Goal: Information Seeking & Learning: Find specific fact

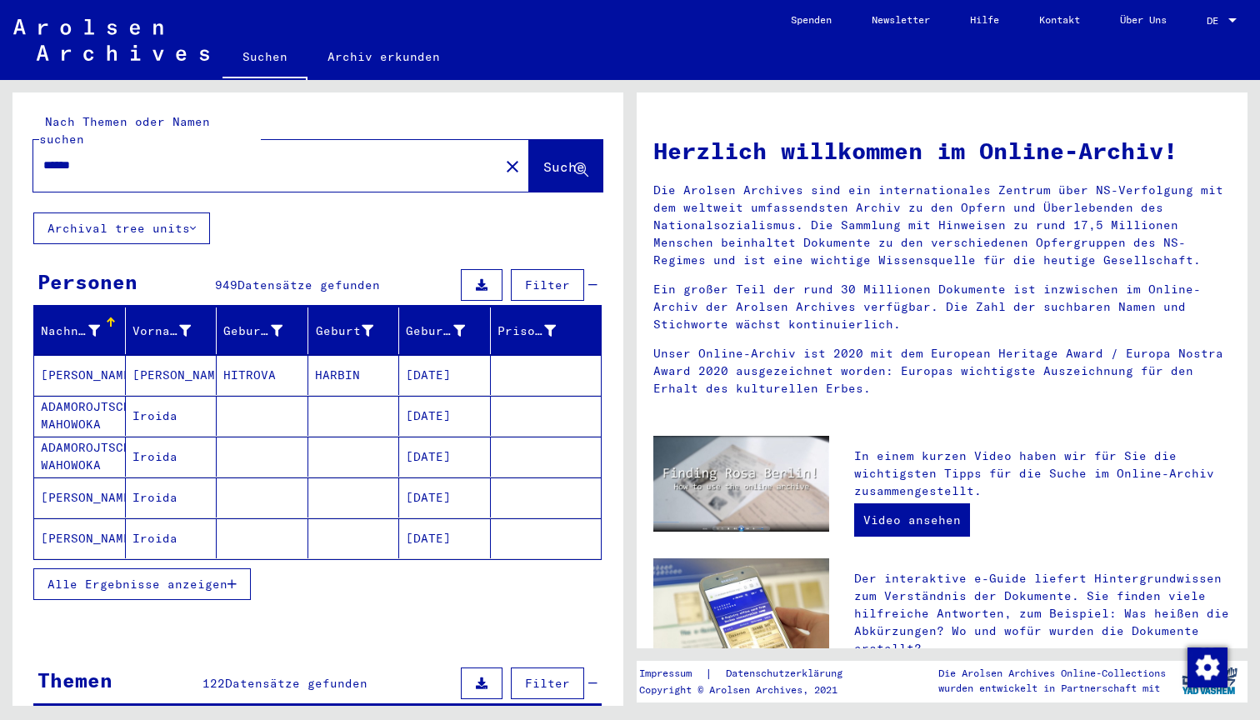
click at [552, 277] on span "Filter" at bounding box center [547, 284] width 45 height 15
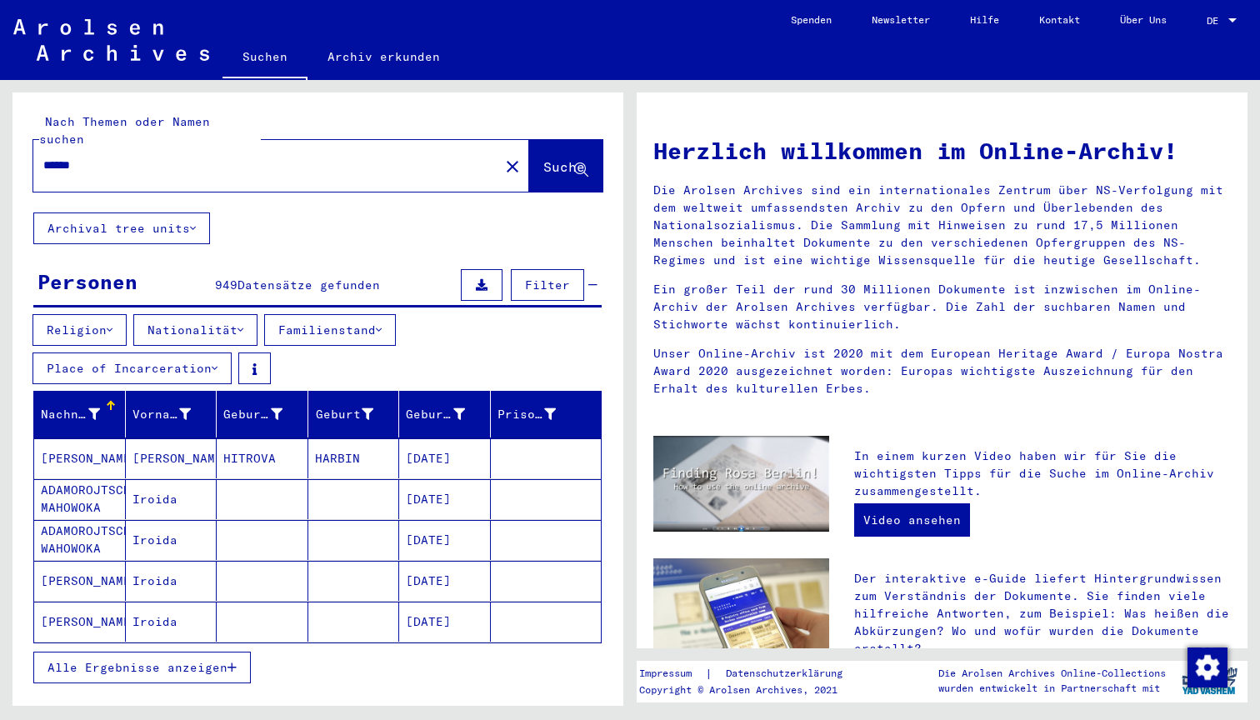
click at [243, 324] on icon at bounding box center [240, 330] width 6 height 12
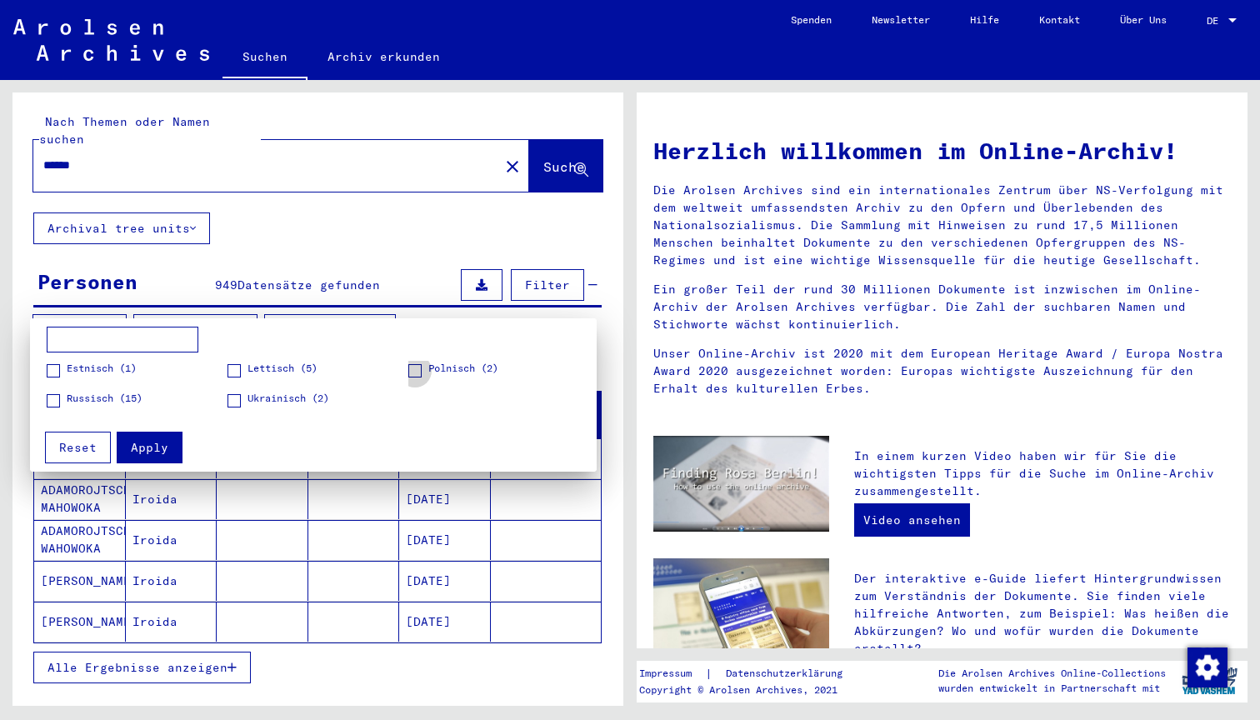
click at [417, 368] on span at bounding box center [414, 370] width 13 height 13
click at [152, 443] on span "Apply" at bounding box center [149, 447] width 37 height 15
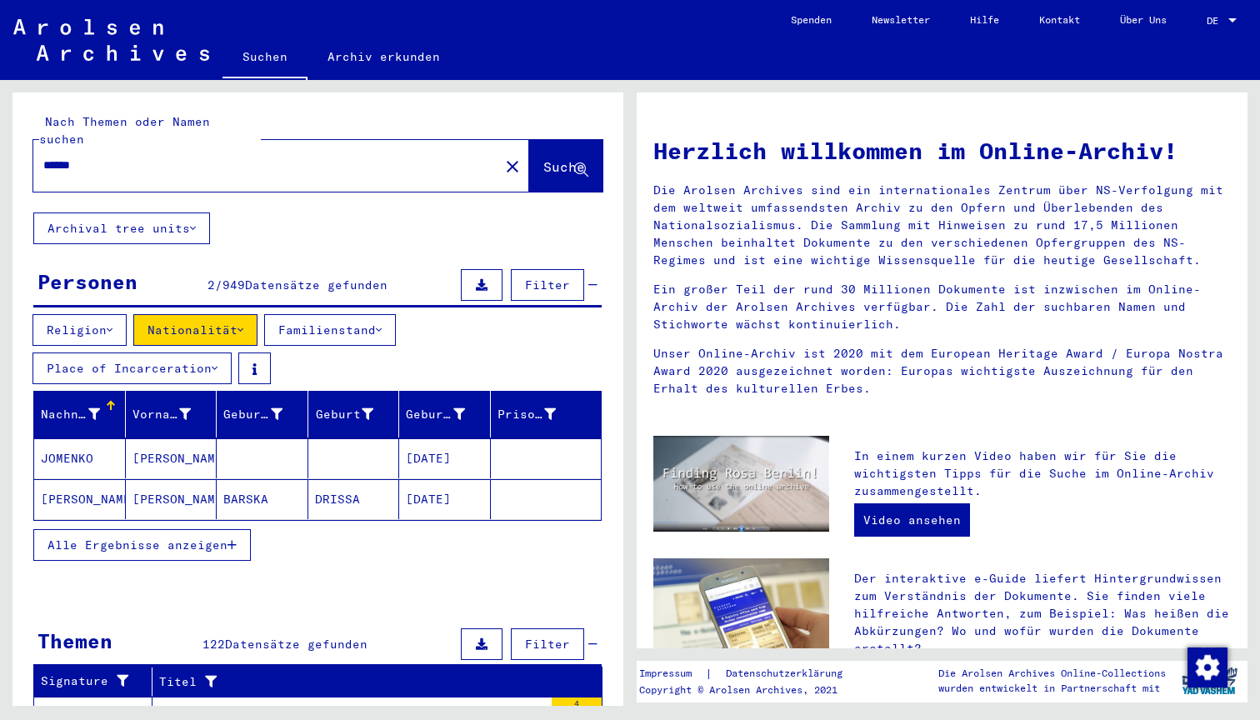
click at [225, 537] on span "Alle Ergebnisse anzeigen" at bounding box center [137, 544] width 180 height 15
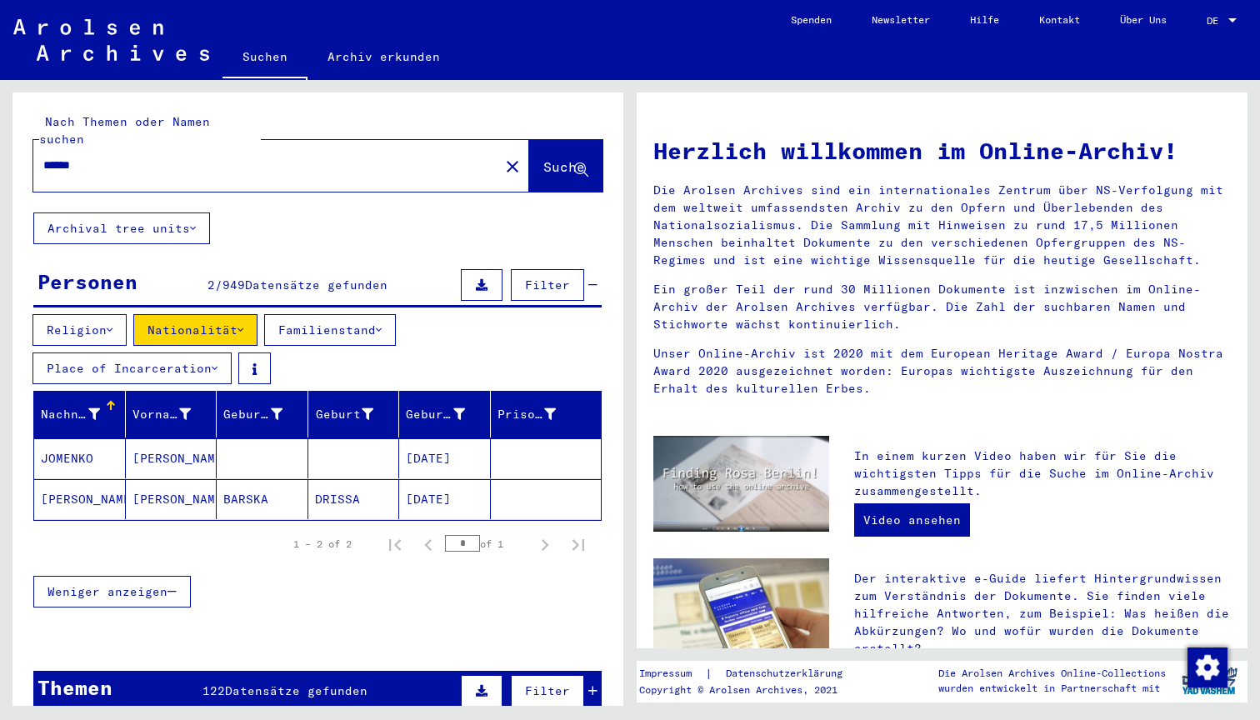
drag, startPoint x: 164, startPoint y: 153, endPoint x: -35, endPoint y: 137, distance: 199.8
click at [0, 137] on html "Suchen Archiv erkunden Spenden Newsletter Hilfe Kontakt Über Uns Suchen Archiv …" at bounding box center [630, 360] width 1260 height 720
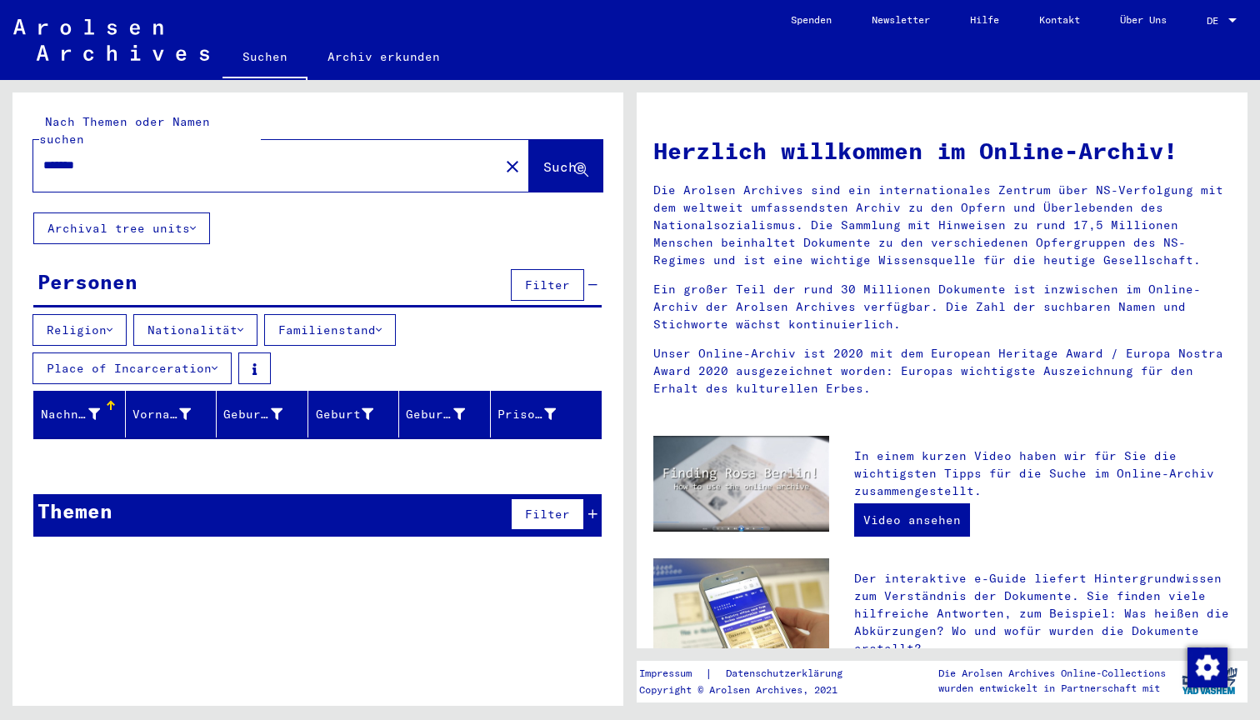
click at [60, 157] on input "*******" at bounding box center [261, 165] width 436 height 17
type input "*******"
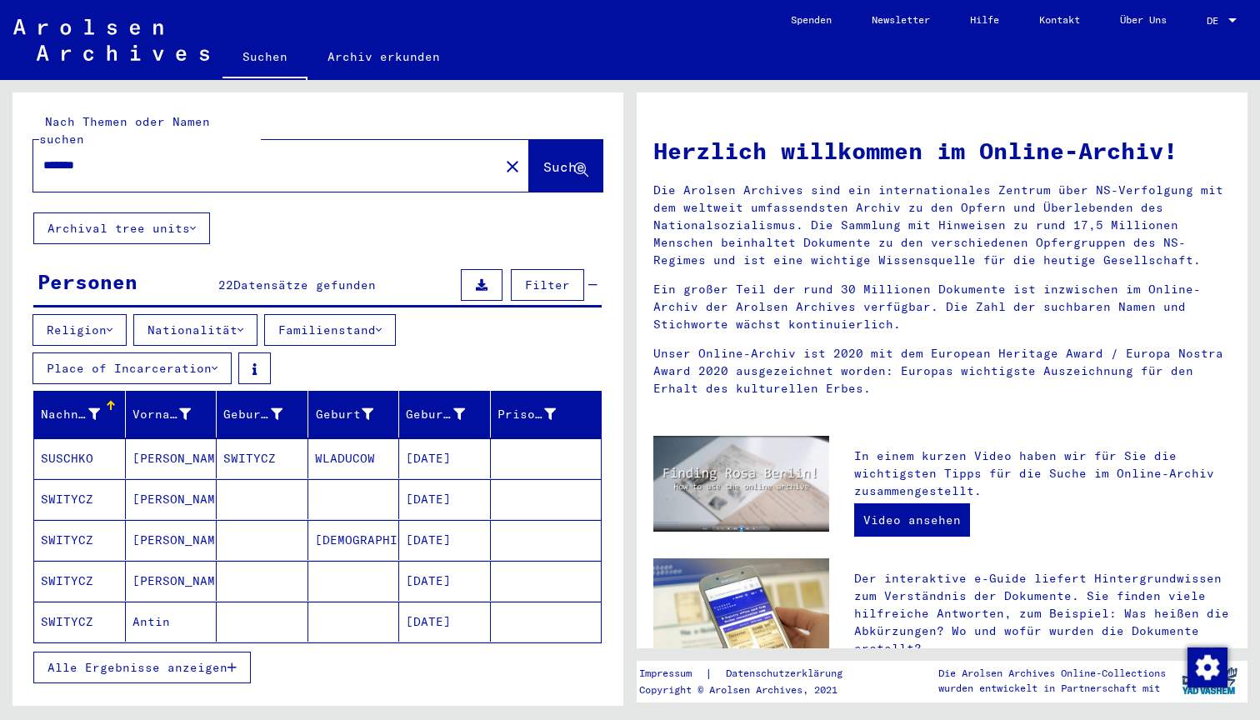
click at [171, 665] on button "Alle Ergebnisse anzeigen" at bounding box center [141, 668] width 217 height 32
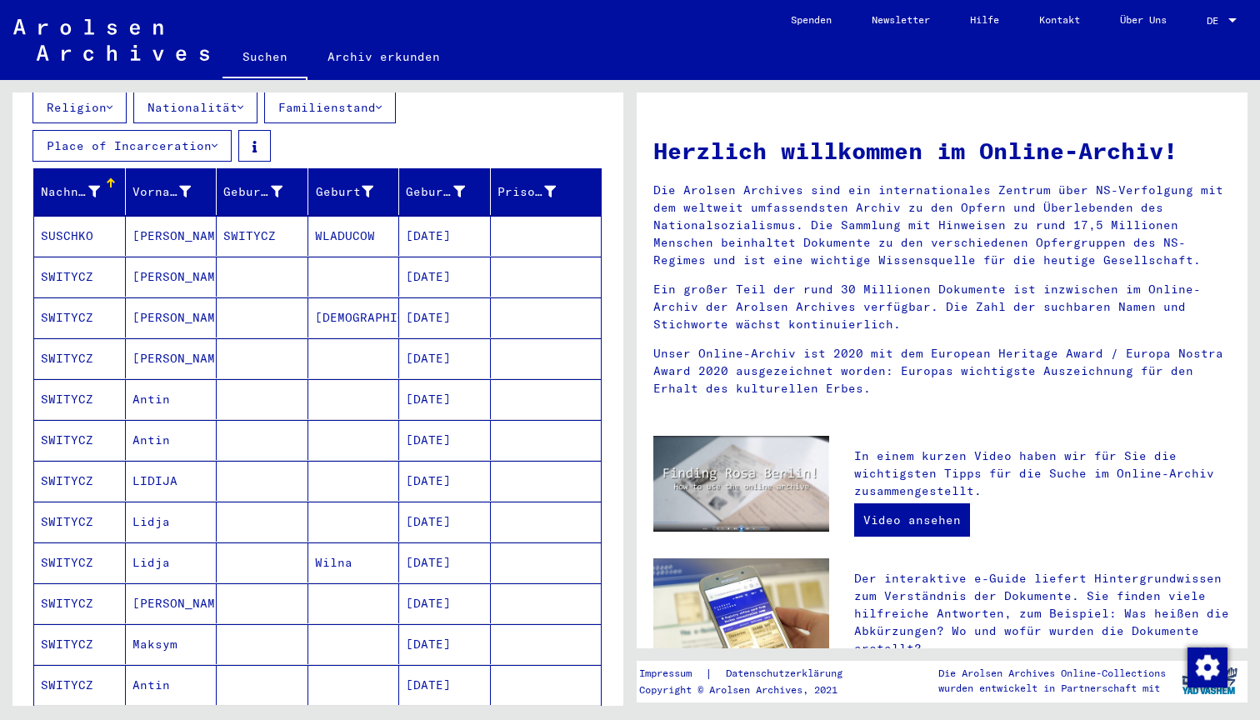
scroll to position [223, 0]
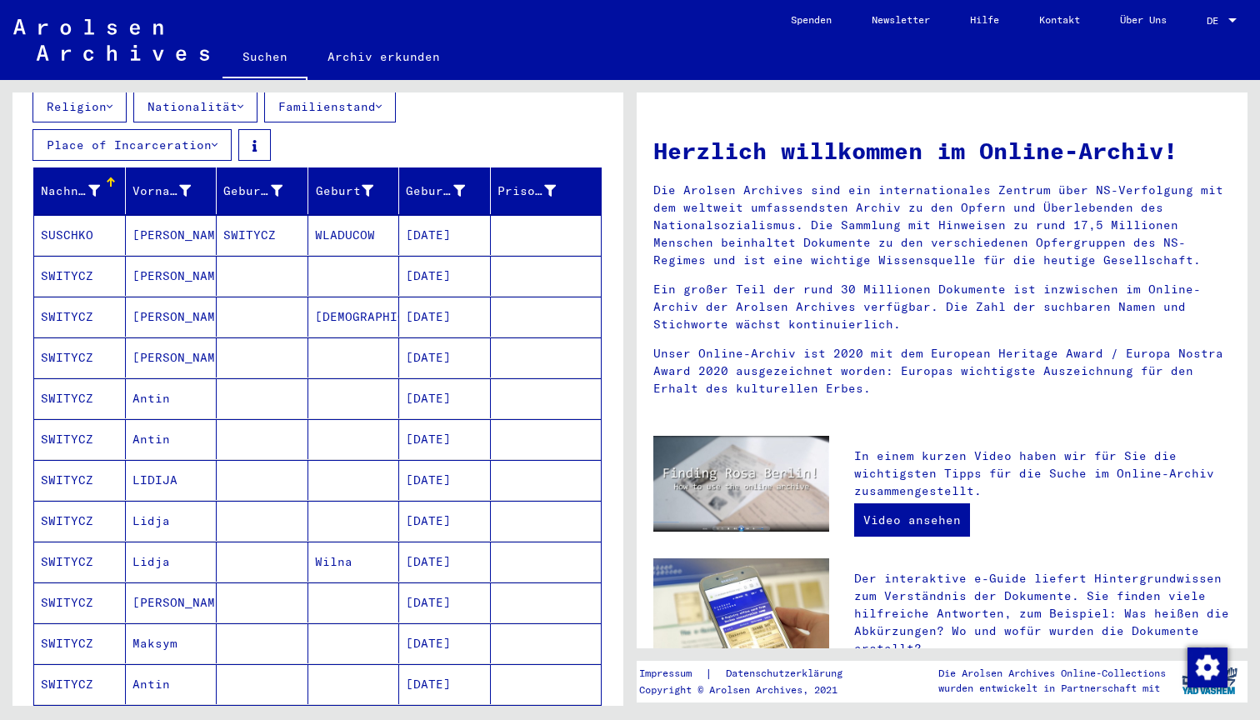
click at [147, 464] on mat-cell "LIDIJA" at bounding box center [172, 480] width 92 height 40
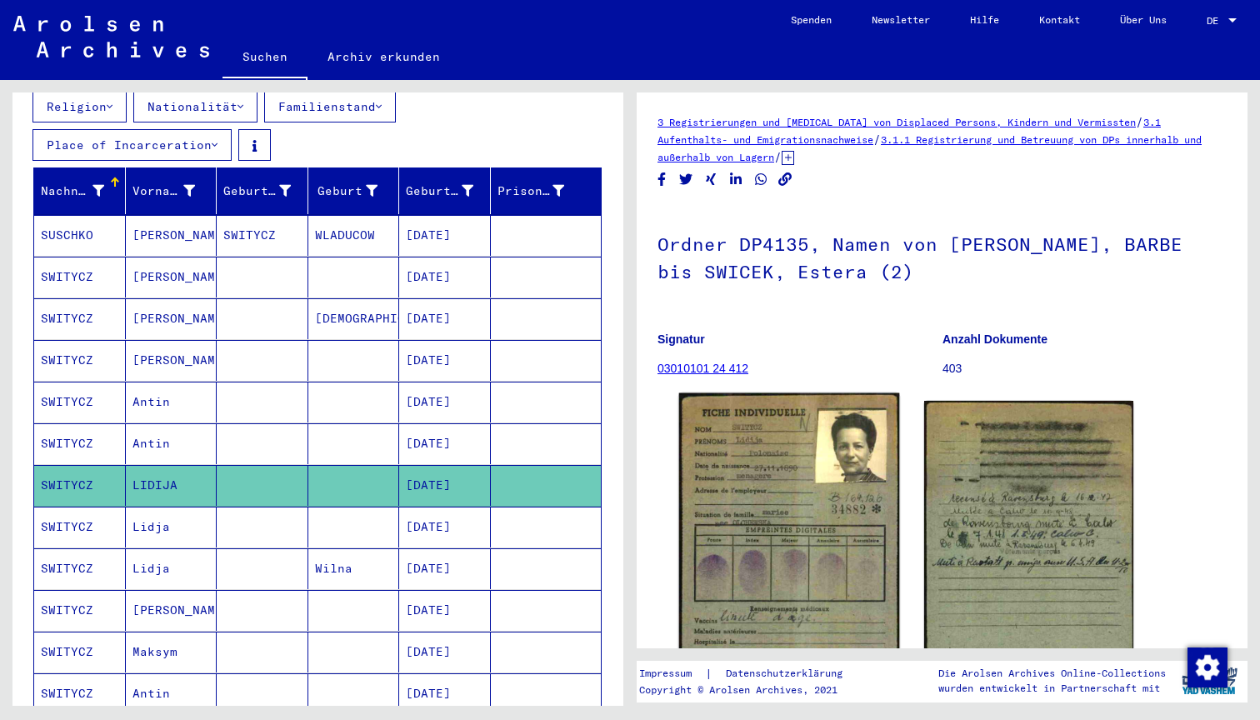
click at [755, 481] on img at bounding box center [789, 549] width 220 height 313
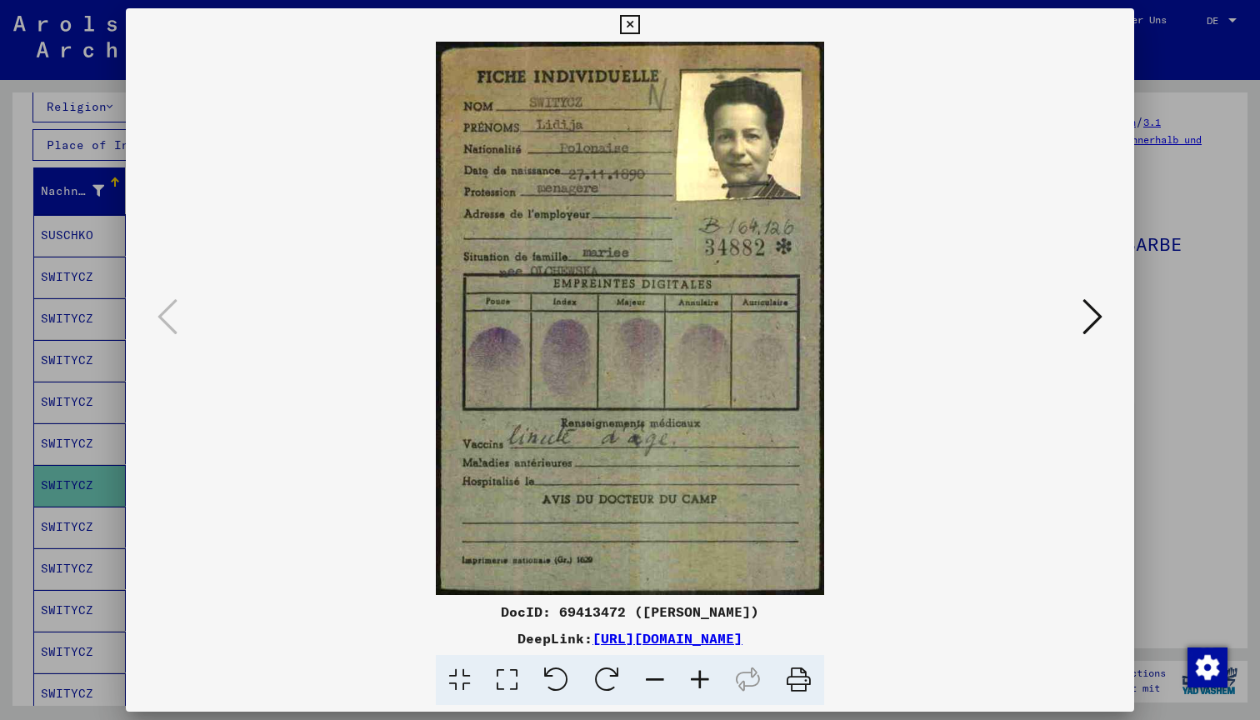
click at [1091, 324] on icon at bounding box center [1092, 317] width 20 height 40
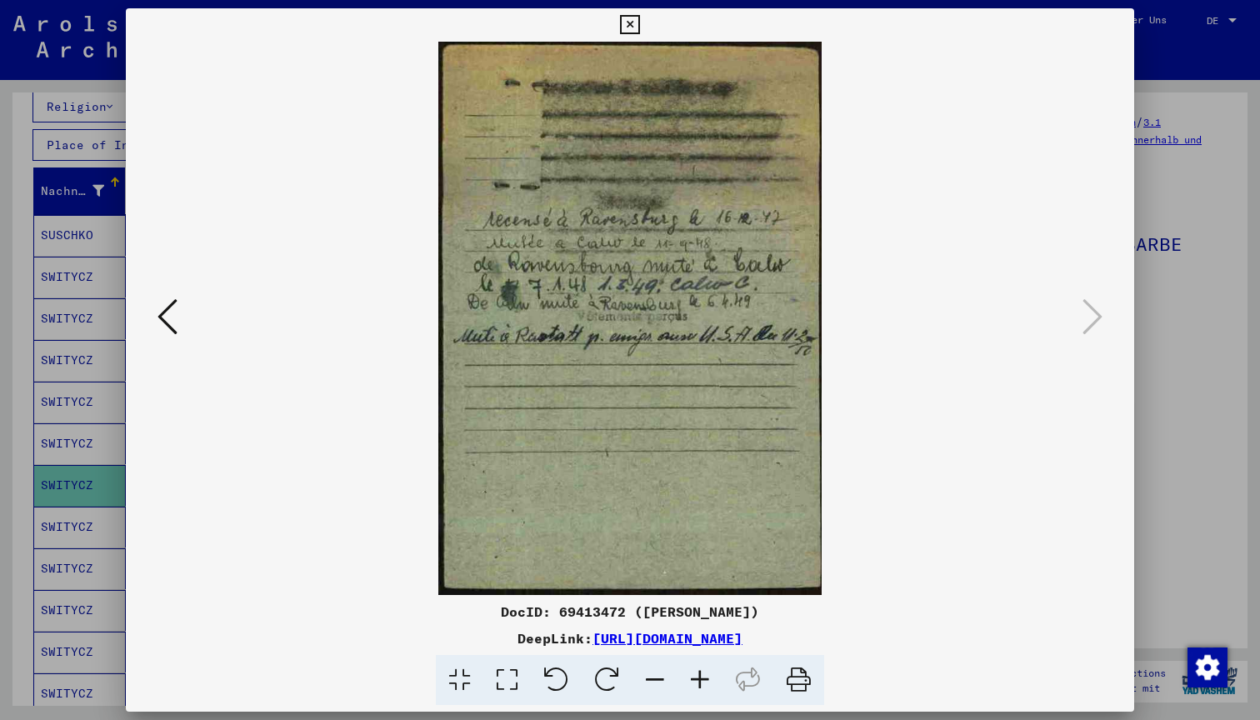
click at [639, 24] on icon at bounding box center [629, 25] width 19 height 20
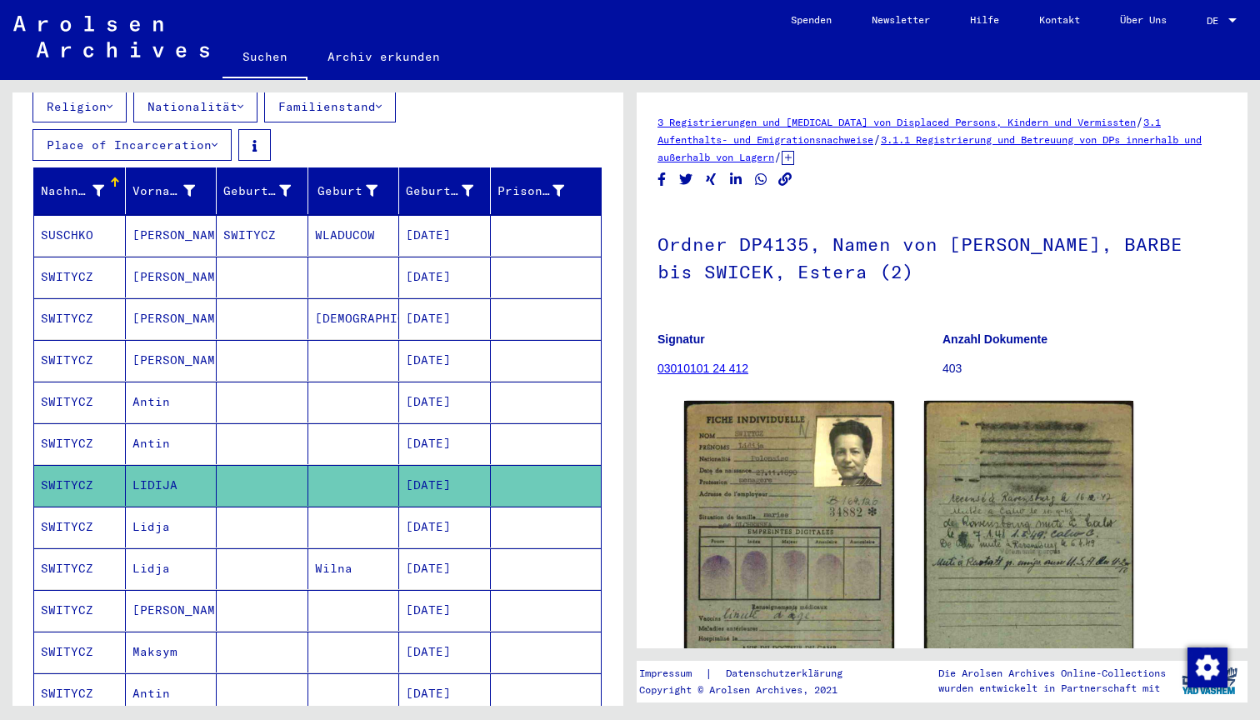
click at [168, 302] on mat-cell "[PERSON_NAME]" at bounding box center [172, 318] width 92 height 41
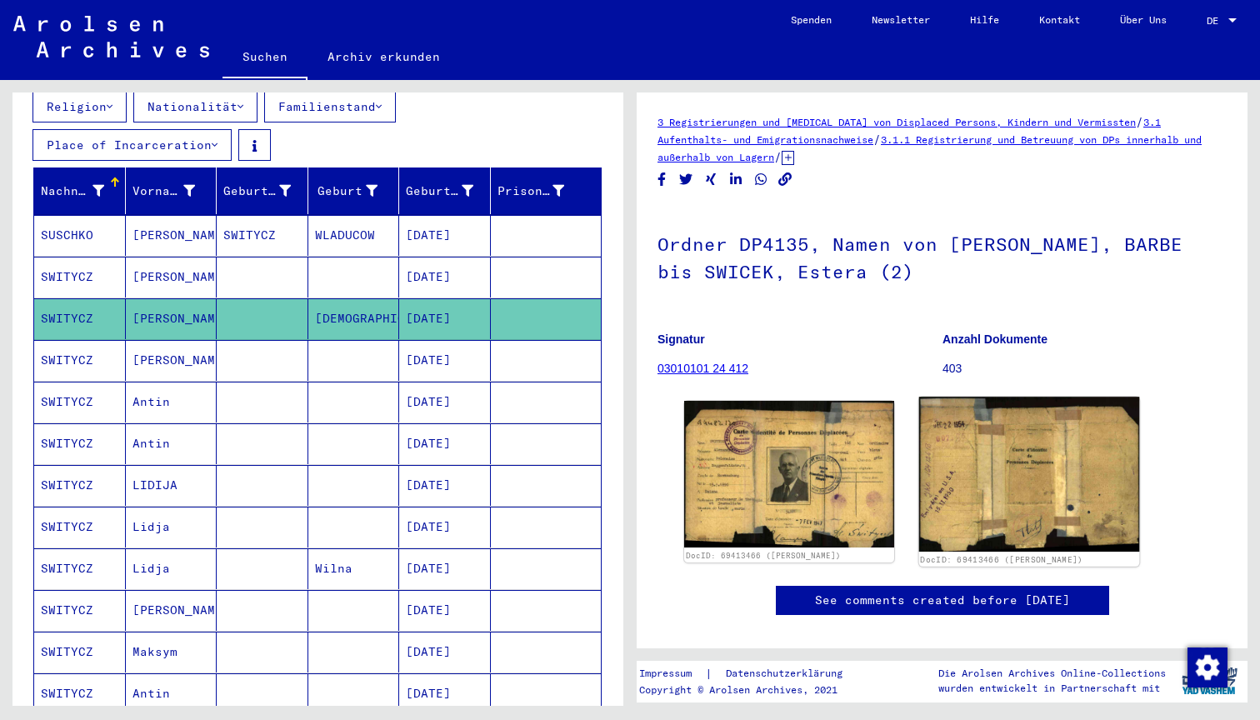
click at [998, 486] on img at bounding box center [1028, 474] width 220 height 155
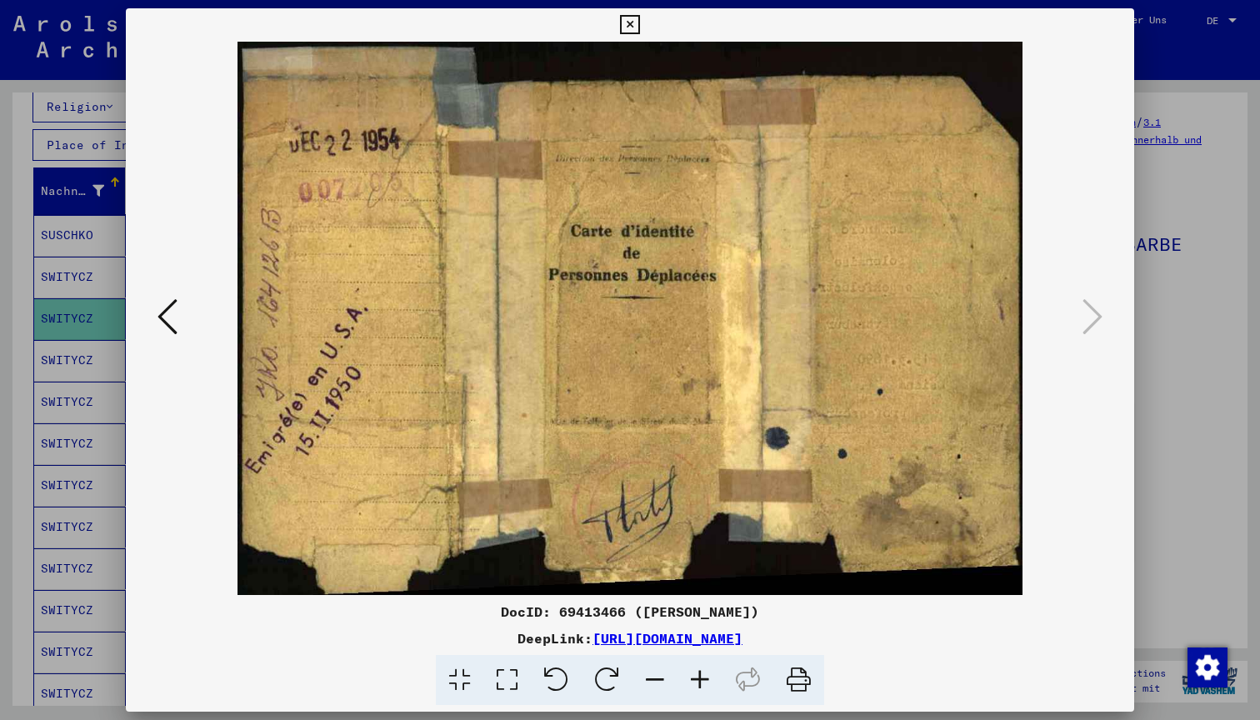
click at [639, 26] on icon at bounding box center [629, 25] width 19 height 20
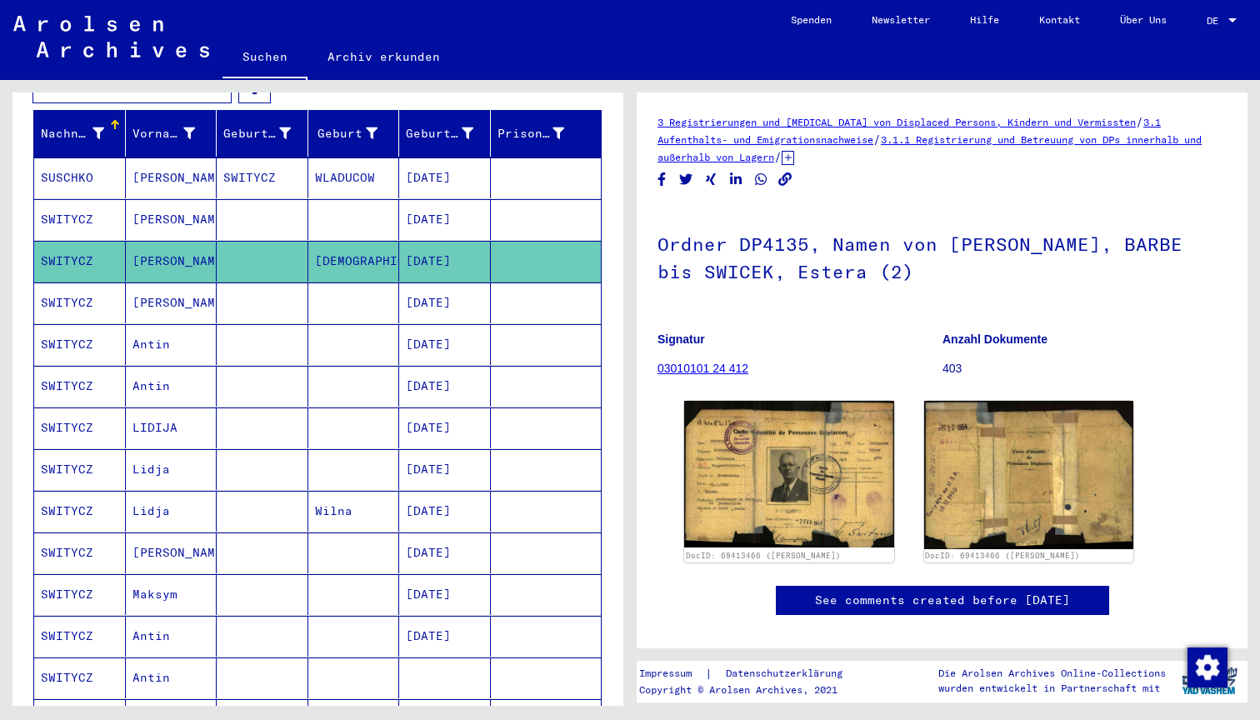
scroll to position [287, 0]
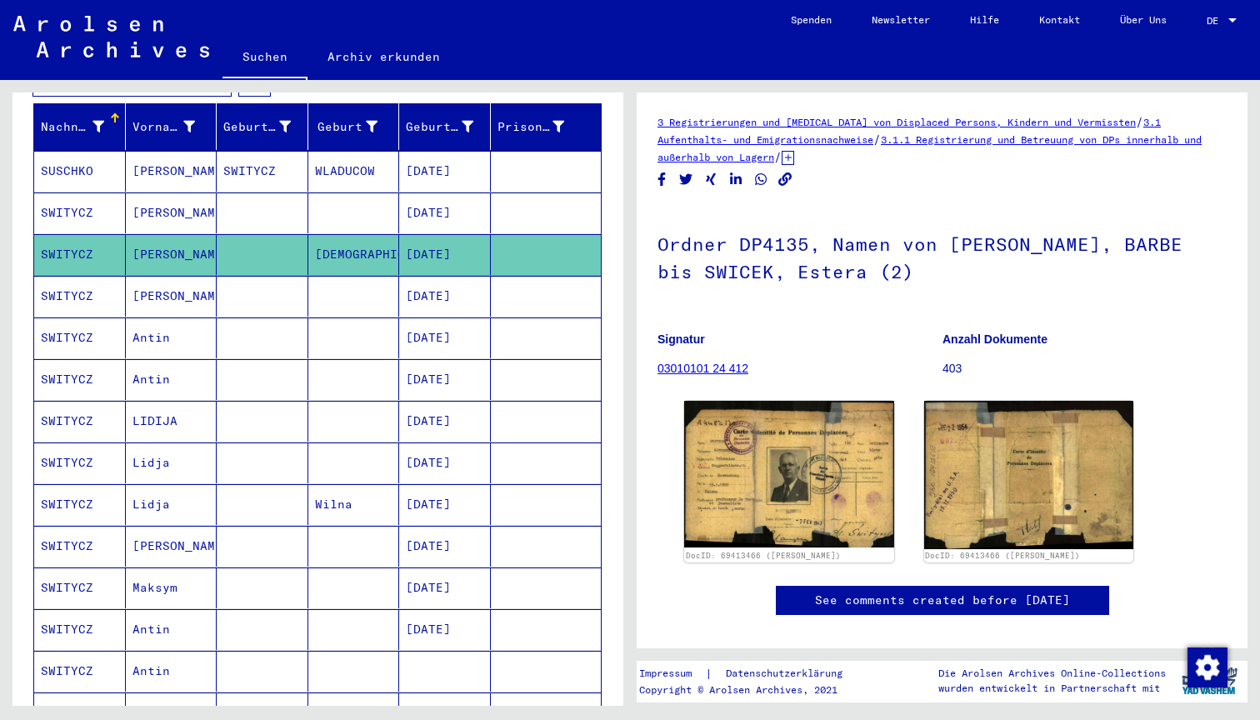
click at [83, 487] on mat-cell "SWITYCZ" at bounding box center [80, 504] width 92 height 41
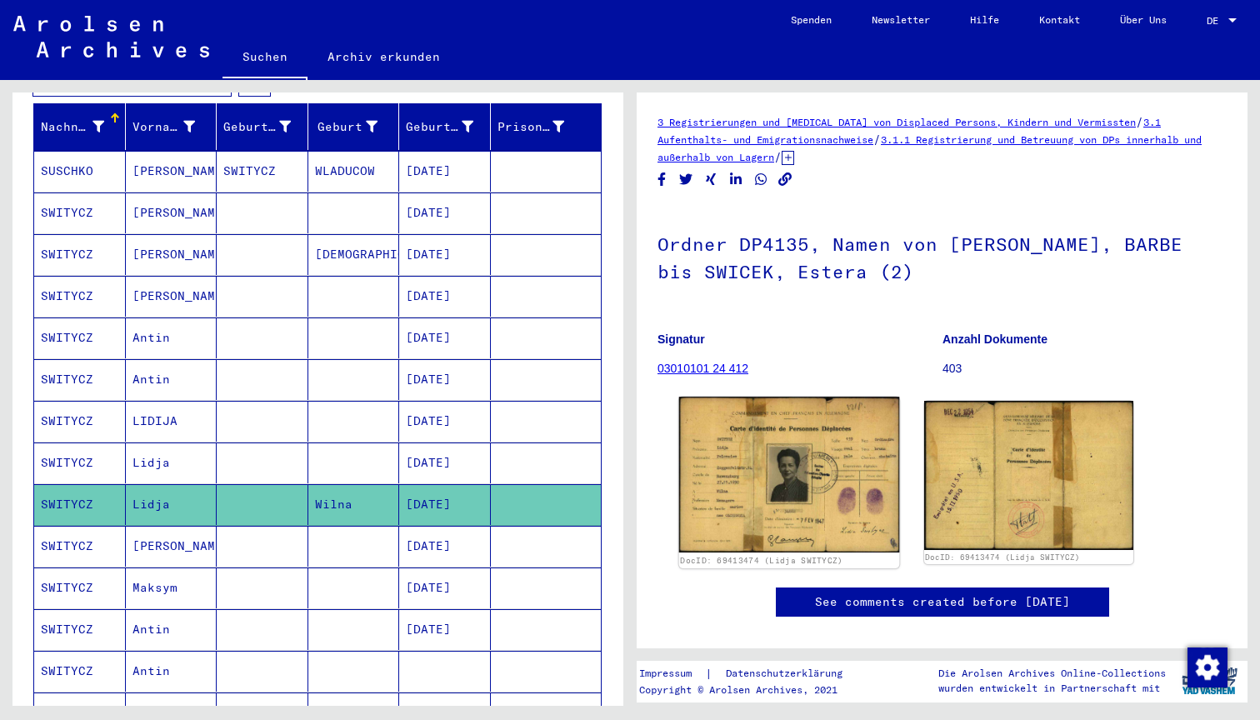
click at [799, 480] on img at bounding box center [789, 475] width 220 height 156
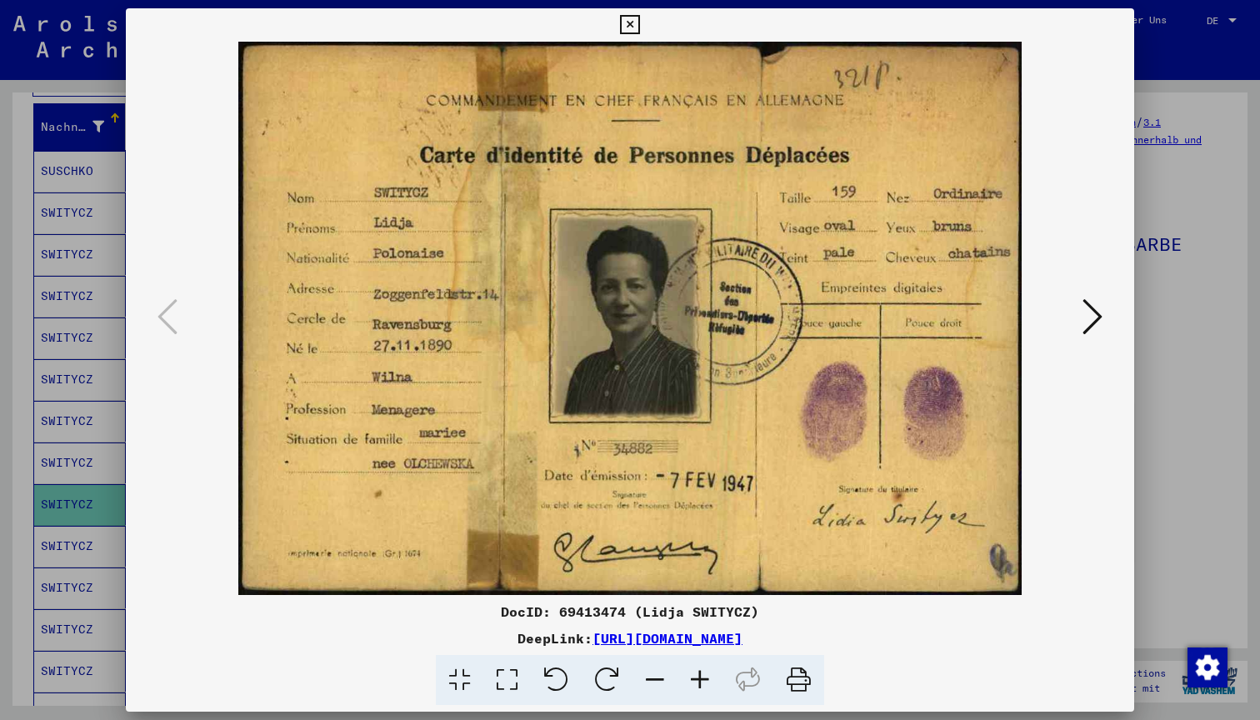
click at [1094, 313] on icon at bounding box center [1092, 317] width 20 height 40
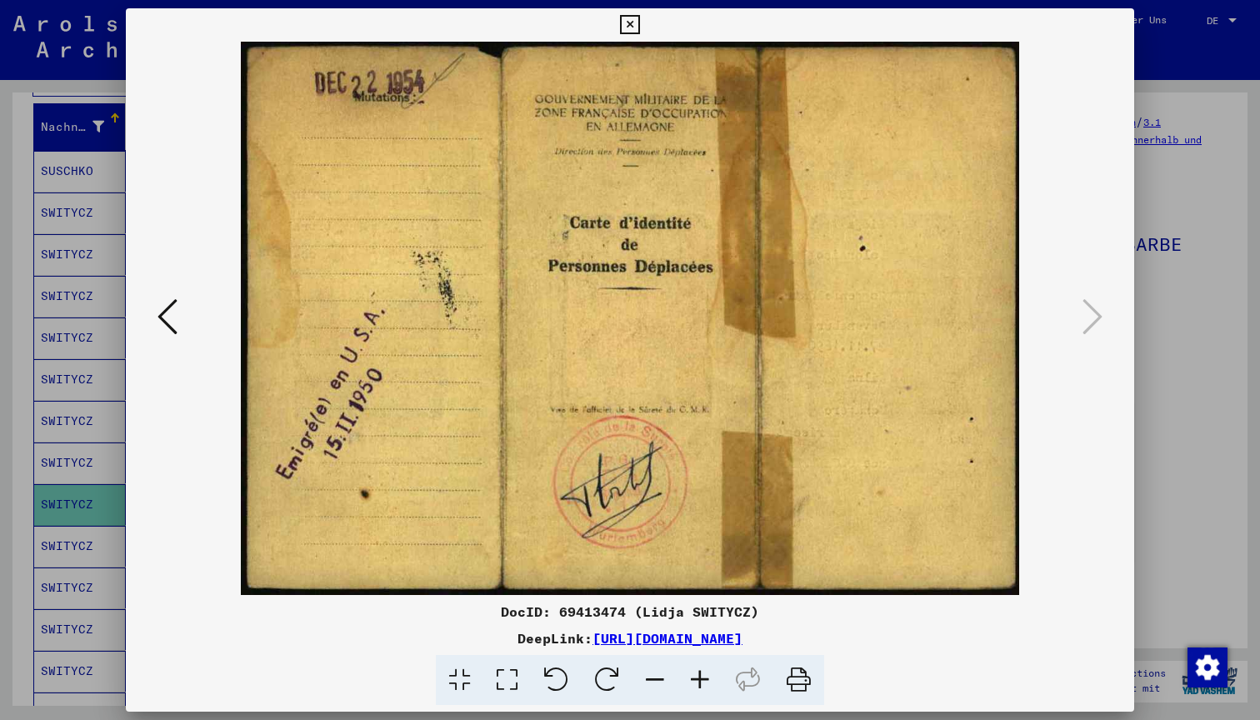
click at [639, 25] on icon at bounding box center [629, 25] width 19 height 20
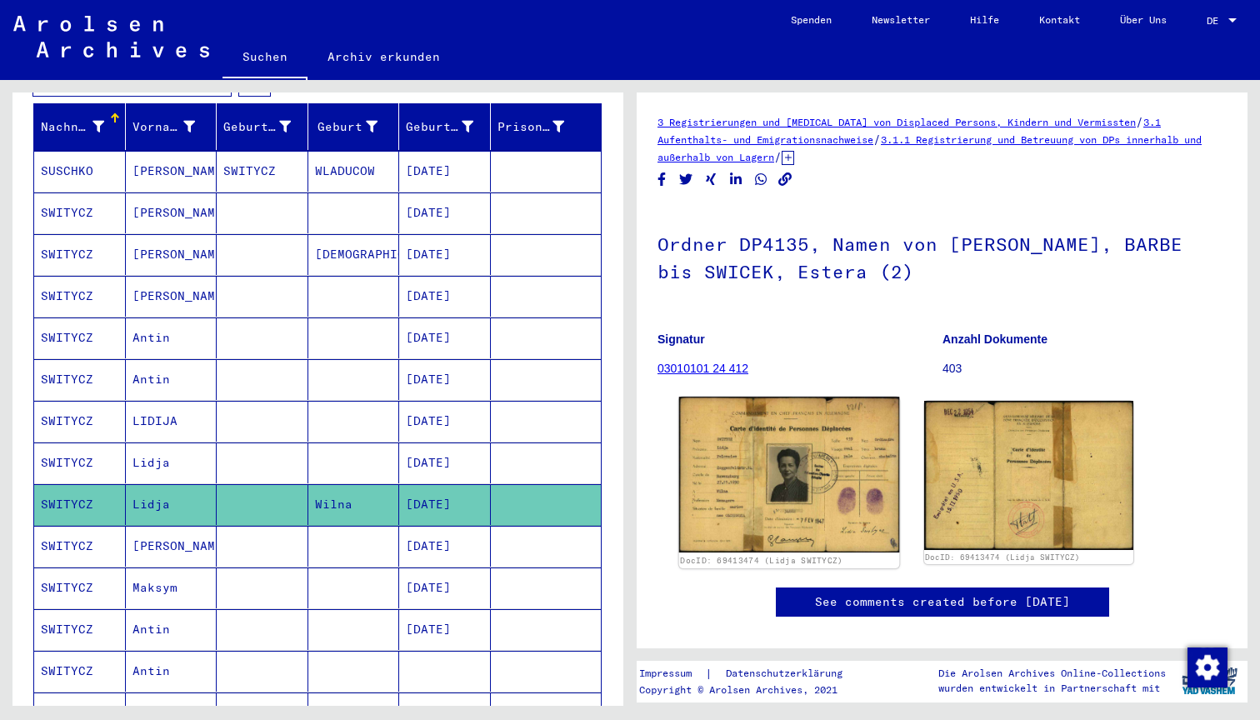
click at [770, 450] on img at bounding box center [789, 475] width 220 height 156
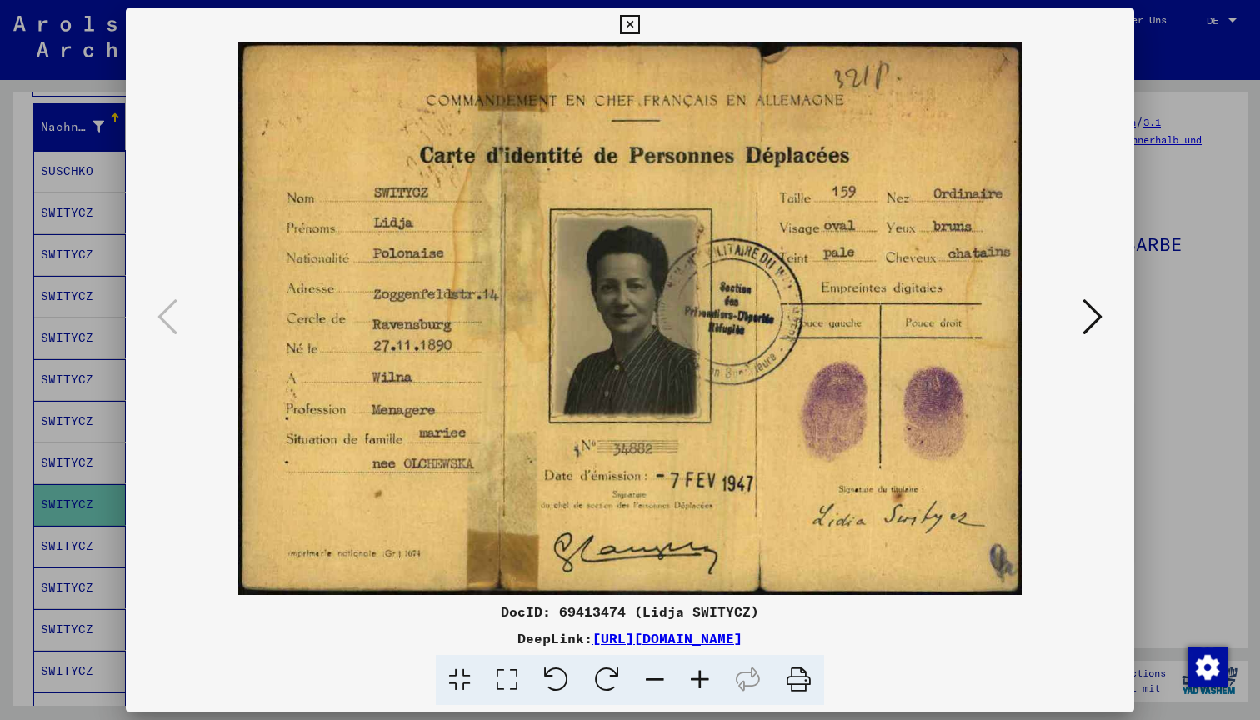
click at [1098, 308] on icon at bounding box center [1092, 317] width 20 height 40
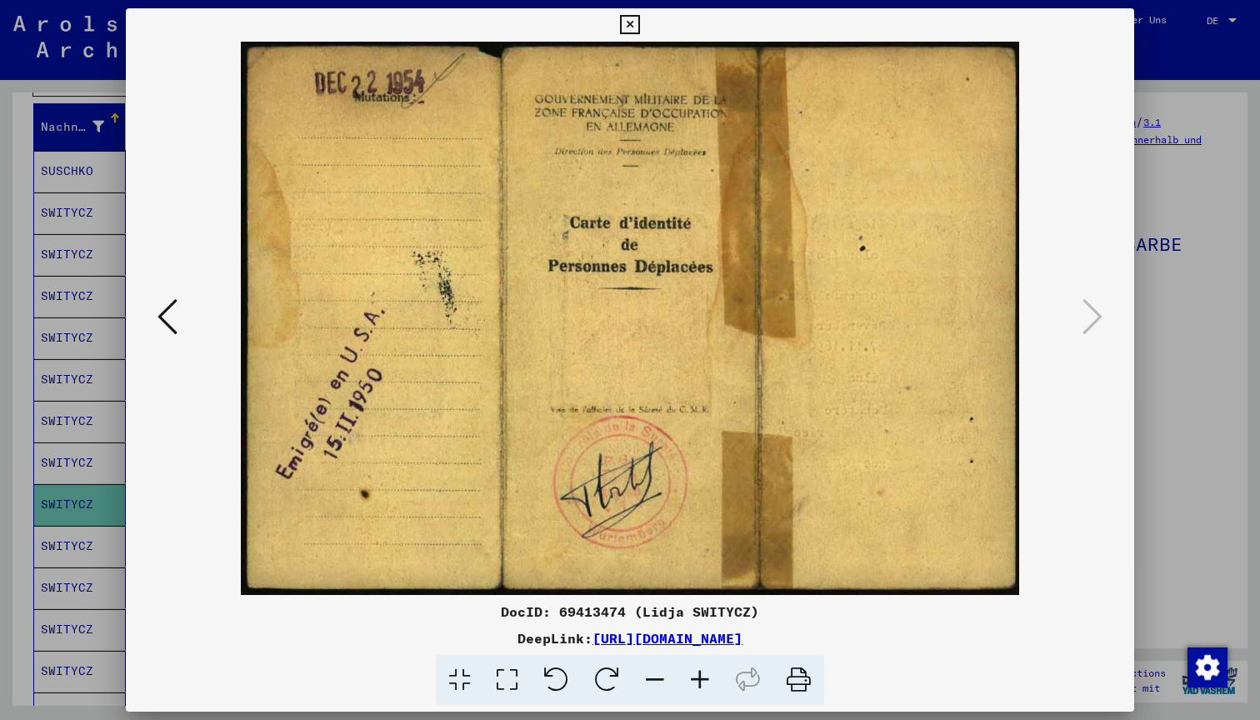
click at [639, 27] on icon at bounding box center [629, 25] width 19 height 20
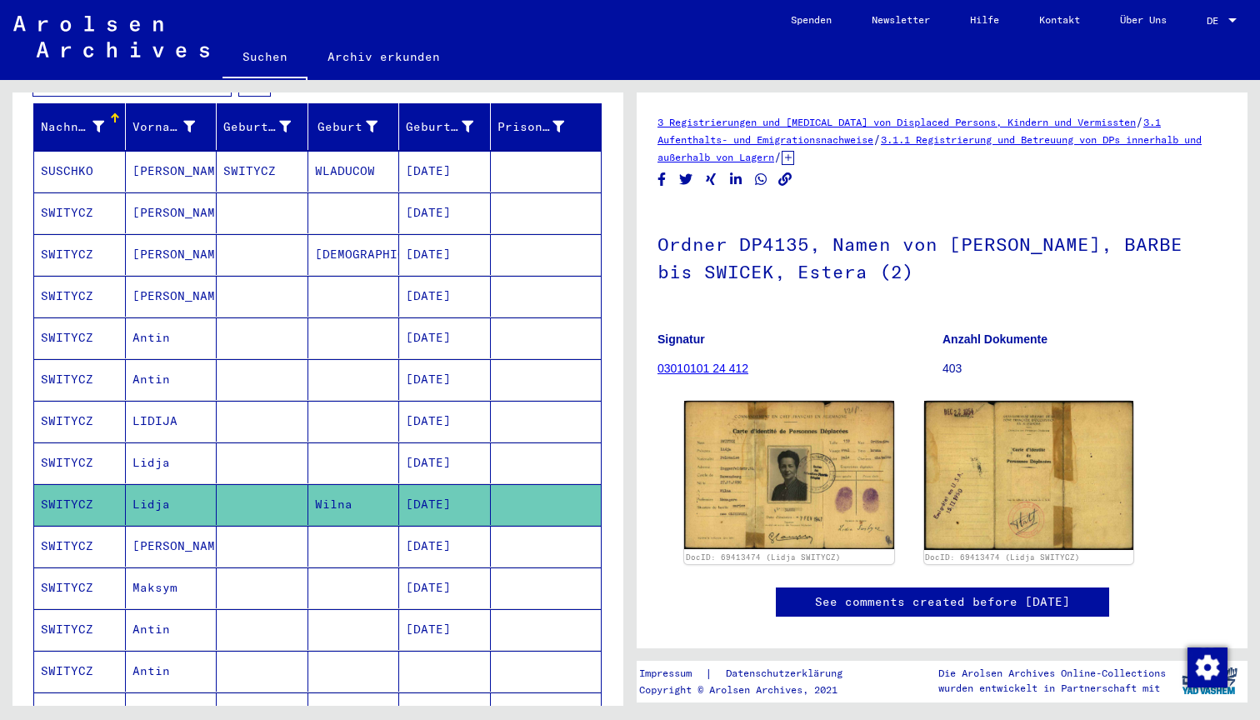
click at [81, 235] on mat-cell "SWITYCZ" at bounding box center [80, 254] width 92 height 41
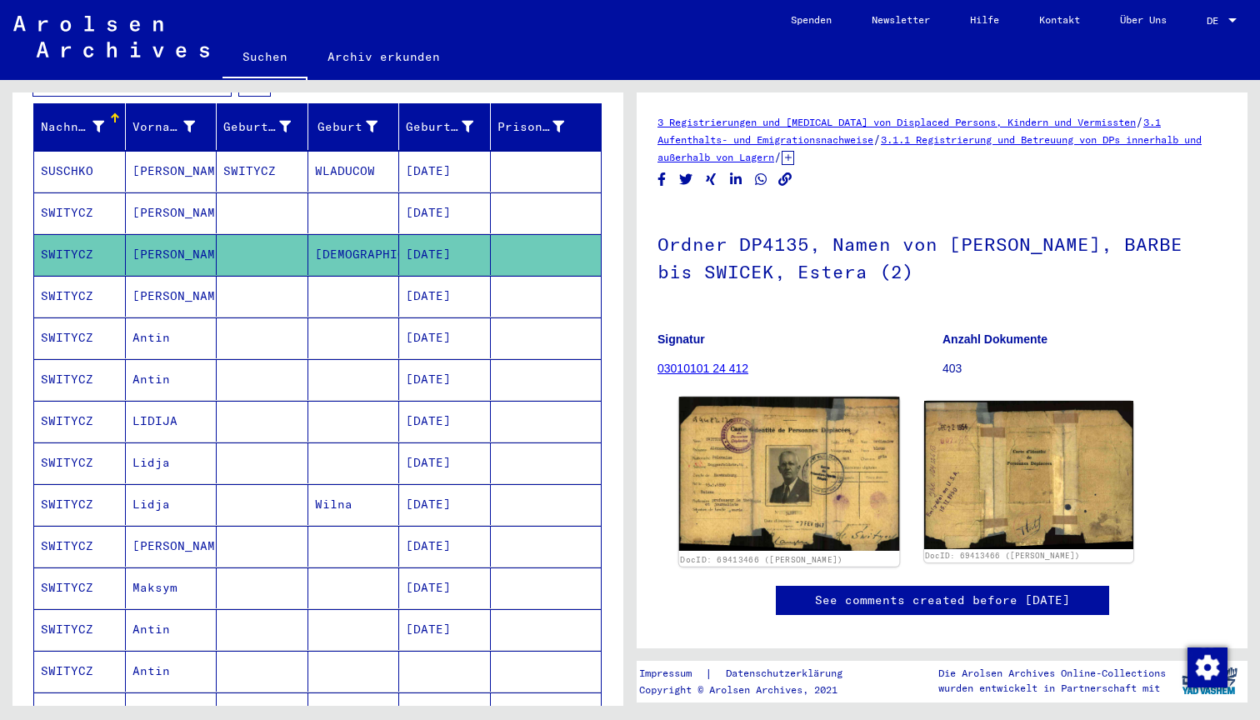
click at [813, 487] on img at bounding box center [789, 474] width 220 height 154
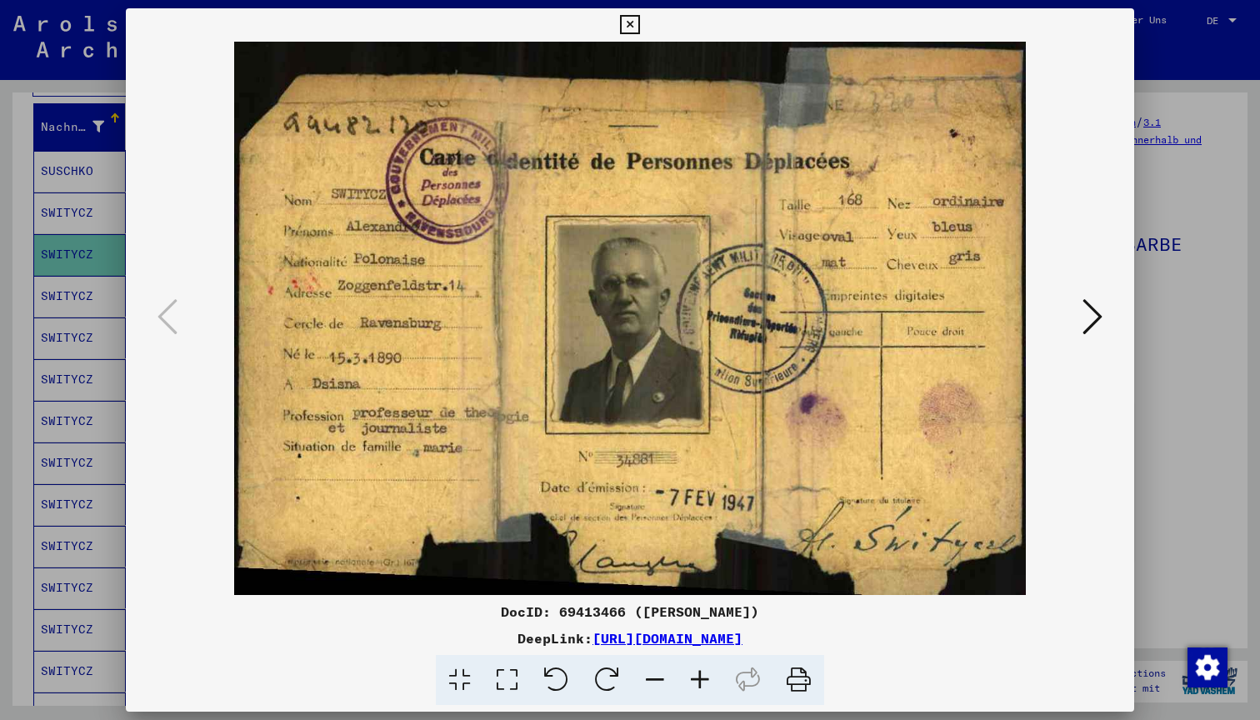
click at [1091, 324] on icon at bounding box center [1092, 317] width 20 height 40
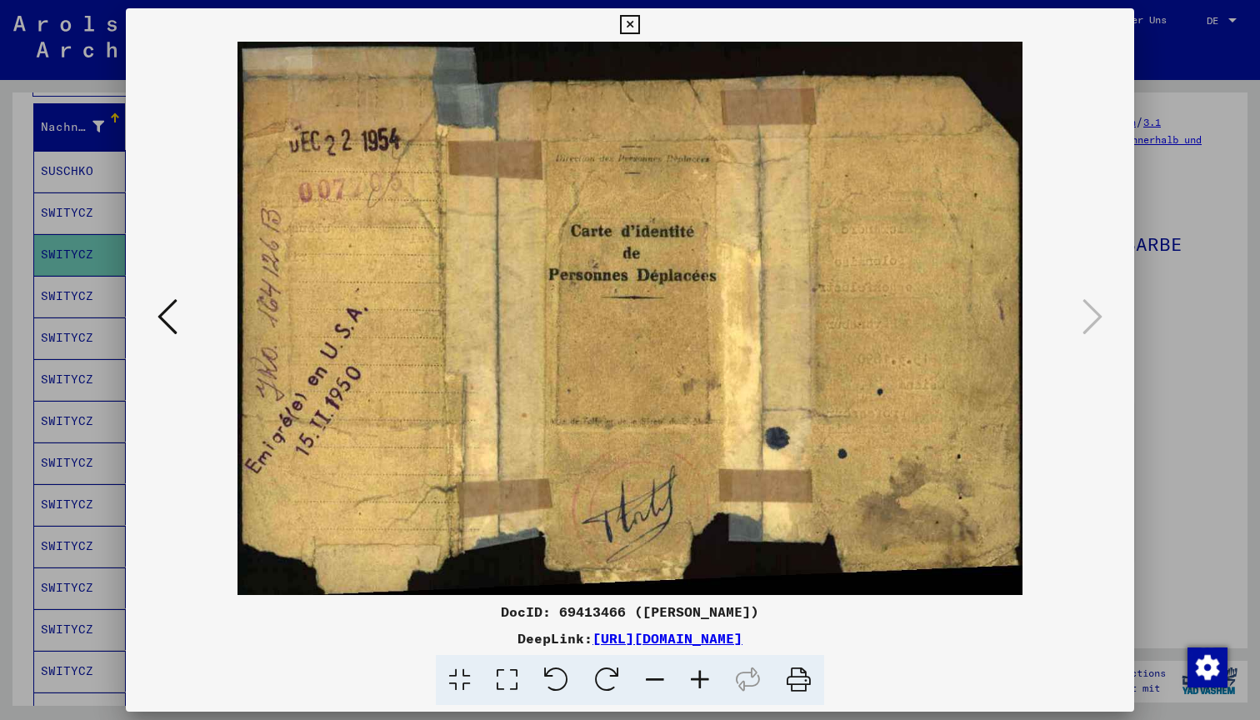
click at [639, 27] on icon at bounding box center [629, 25] width 19 height 20
